Goal: Task Accomplishment & Management: Manage account settings

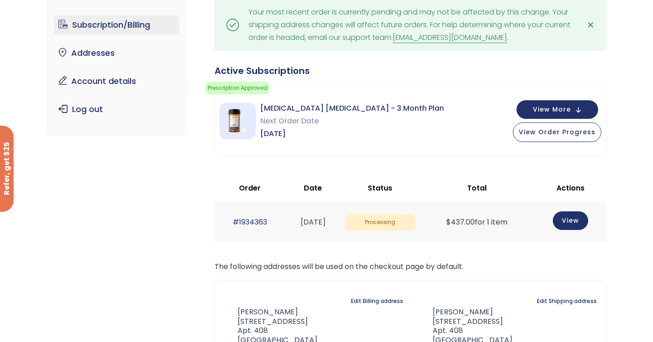
scroll to position [40, 0]
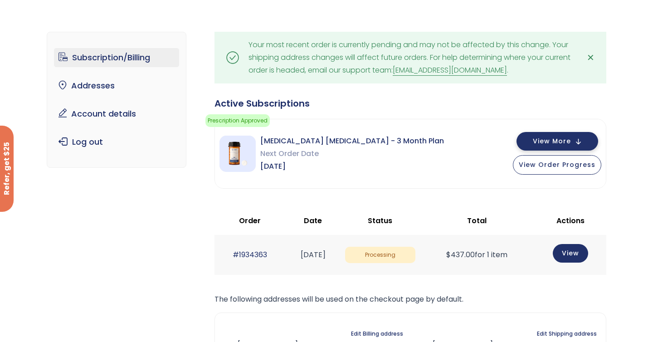
click at [564, 147] on button "View More" at bounding box center [558, 141] width 82 height 19
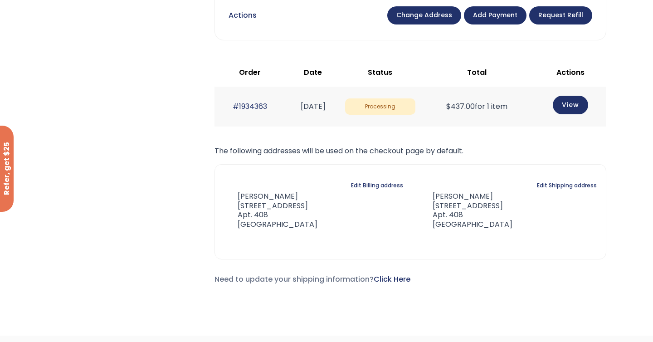
scroll to position [531, 0]
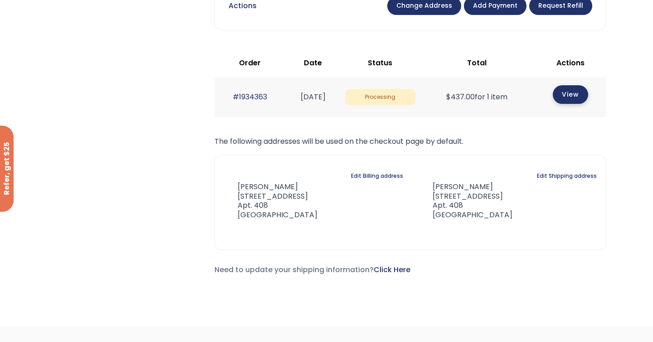
click at [582, 88] on link "View" at bounding box center [570, 94] width 35 height 19
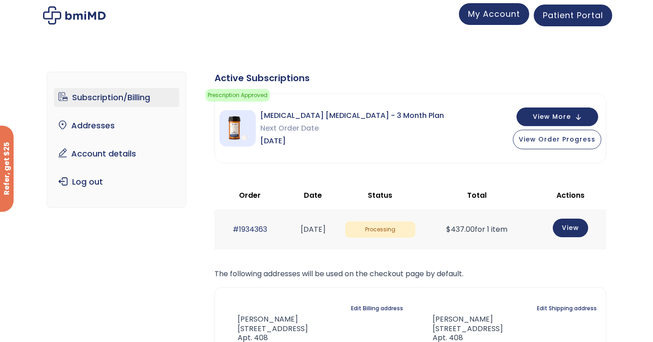
click at [503, 12] on span "My Account" at bounding box center [494, 13] width 52 height 11
